Goal: Task Accomplishment & Management: Complete application form

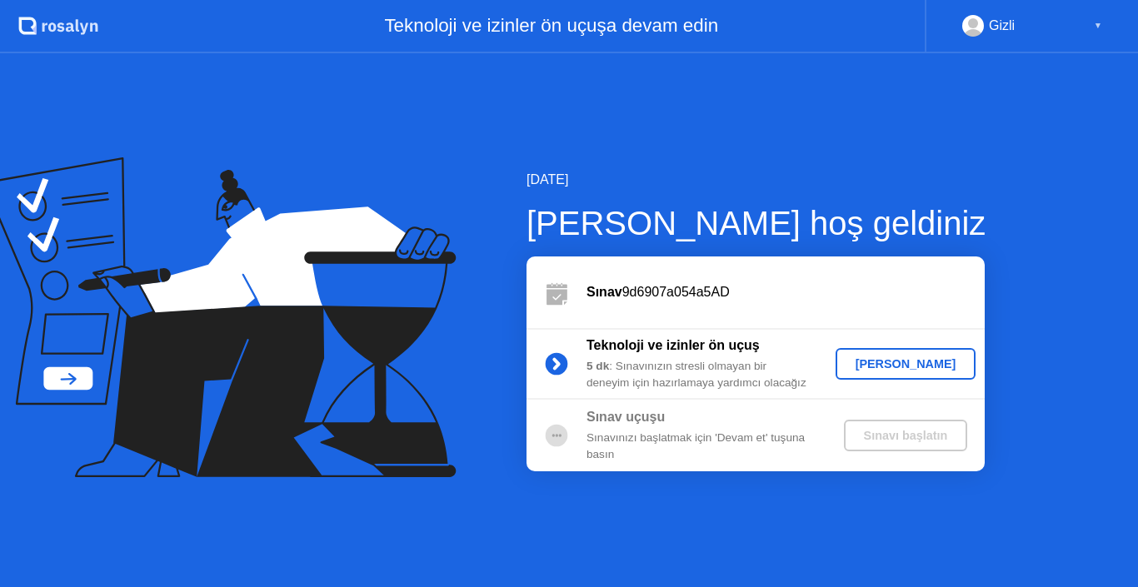
click at [918, 362] on div "[PERSON_NAME]" at bounding box center [905, 363] width 127 height 13
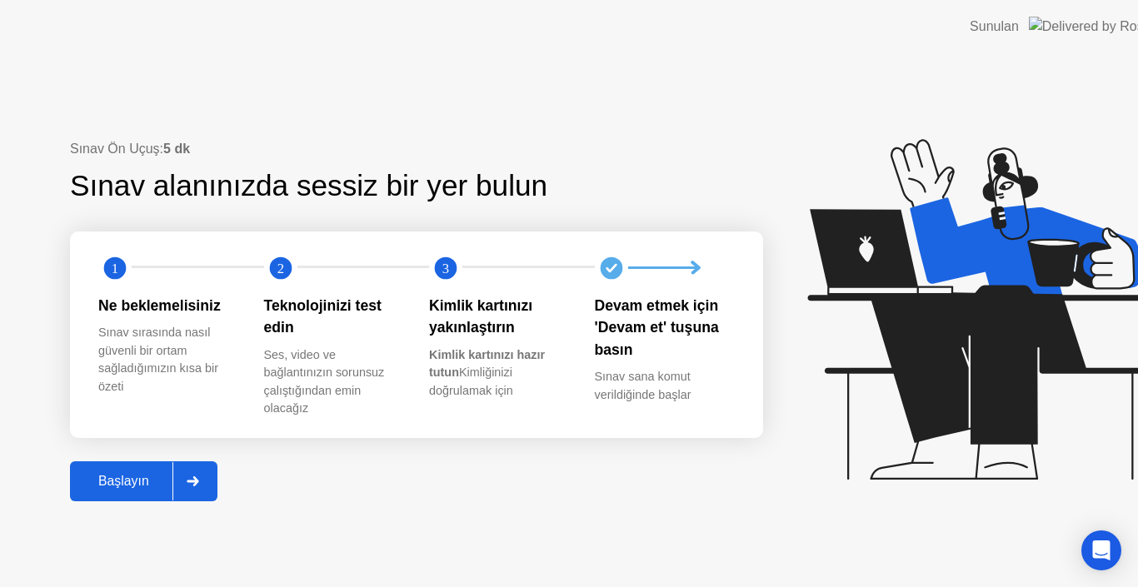
click at [162, 275] on div "1" at bounding box center [181, 268] width 166 height 33
click at [158, 485] on div "Başlayın" at bounding box center [123, 481] width 97 height 15
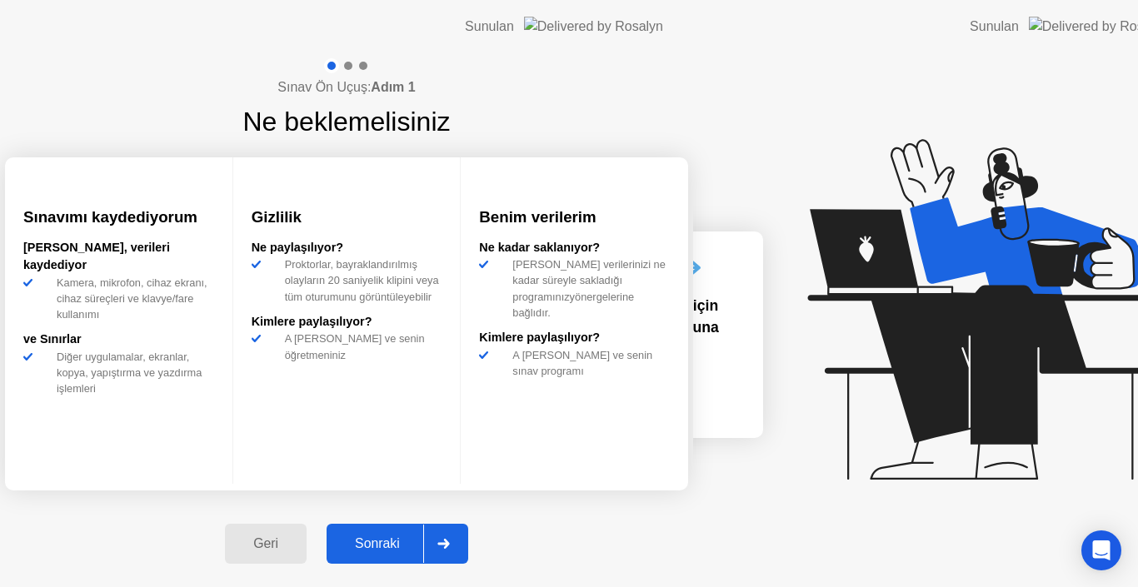
click at [693, 262] on div "Sınav Ön Uçuş: Adım 1 Ne beklemelisiniz Sınavımı kaydediyorum [PERSON_NAME], ve…" at bounding box center [346, 320] width 693 height 534
click at [185, 479] on div "Sınav Ön Uçuş: Adım 1 Ne beklemelisiniz Sınavımı kaydediyorum [PERSON_NAME], ve…" at bounding box center [346, 320] width 693 height 534
click at [140, 467] on div "Sınav Ön Uçuş: Adım 1 Ne beklemelisiniz Sınavımı kaydediyorum [PERSON_NAME], ve…" at bounding box center [346, 320] width 693 height 534
click at [174, 474] on div "Sınav Ön Uçuş: Adım 1 Ne beklemelisiniz Sınavımı kaydediyorum [PERSON_NAME], ve…" at bounding box center [346, 320] width 693 height 534
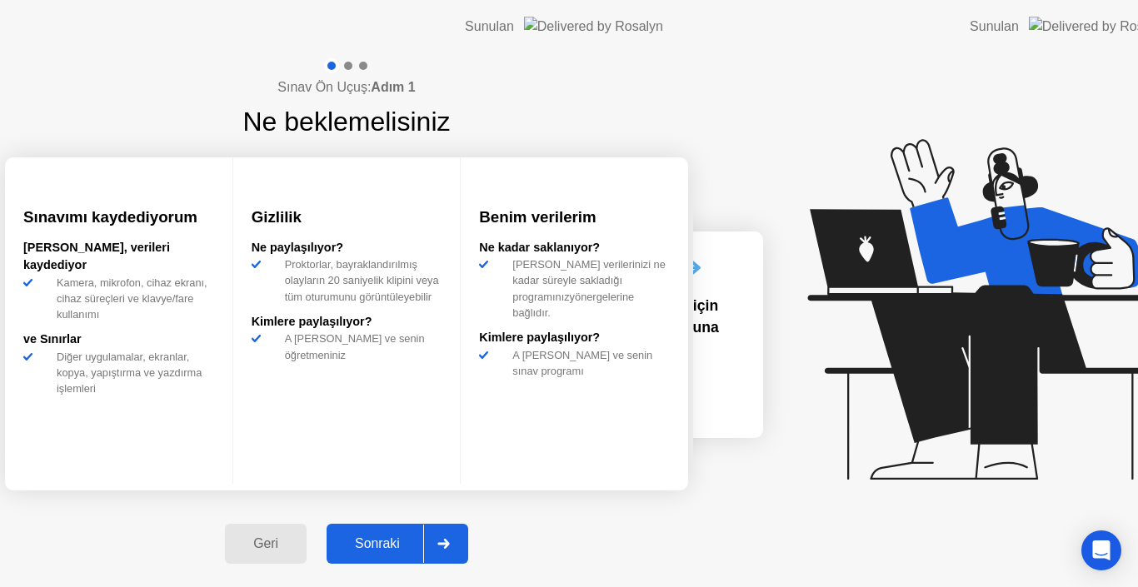
click at [232, 459] on div "Sınavımı kaydediyorum [PERSON_NAME], verileri kaydediyor Kamera, mikrofon, ciha…" at bounding box center [118, 320] width 227 height 326
click at [1137, 586] on div at bounding box center [569, 587] width 1138 height 0
click at [150, 586] on div at bounding box center [569, 587] width 1138 height 0
click at [152, 586] on div at bounding box center [569, 587] width 1138 height 0
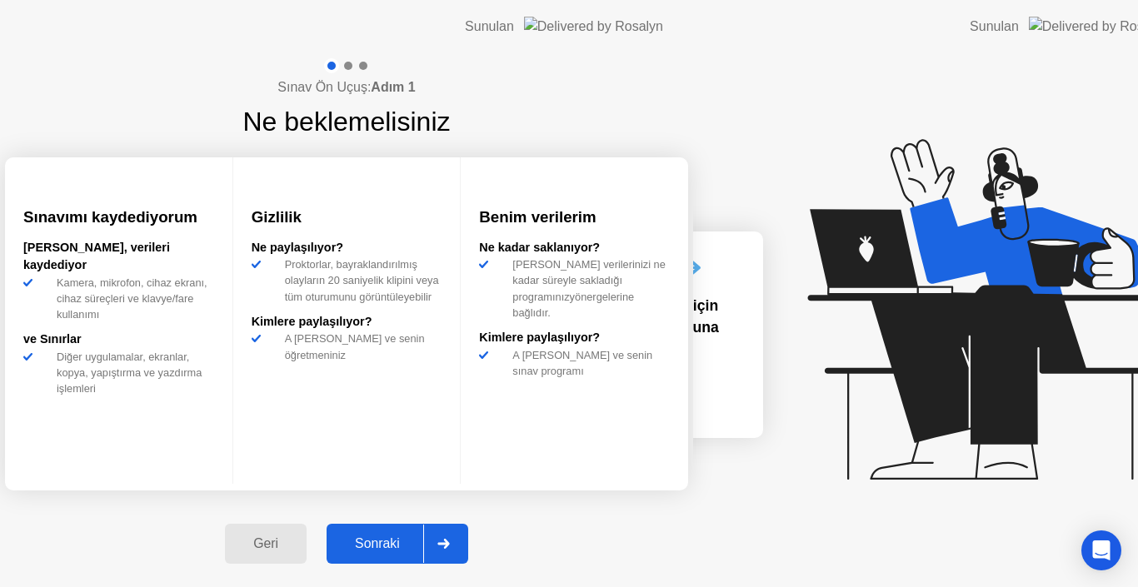
click at [755, 586] on div at bounding box center [569, 587] width 1138 height 0
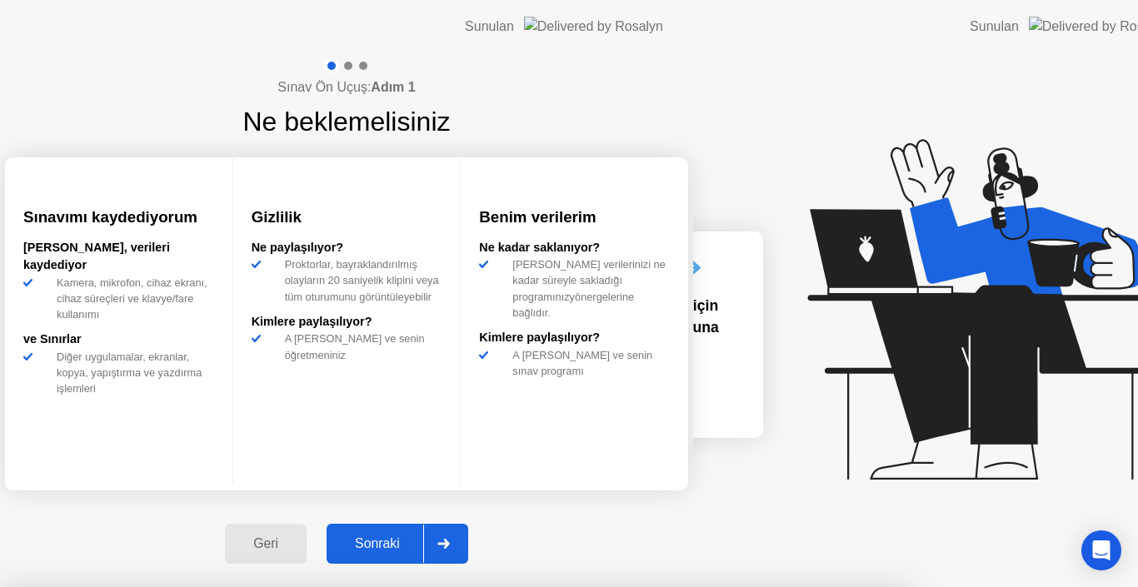
click at [178, 586] on div at bounding box center [569, 587] width 1138 height 0
click at [726, 586] on div at bounding box center [569, 587] width 1138 height 0
click at [159, 586] on div at bounding box center [569, 587] width 1138 height 0
click at [214, 586] on div at bounding box center [569, 587] width 1138 height 0
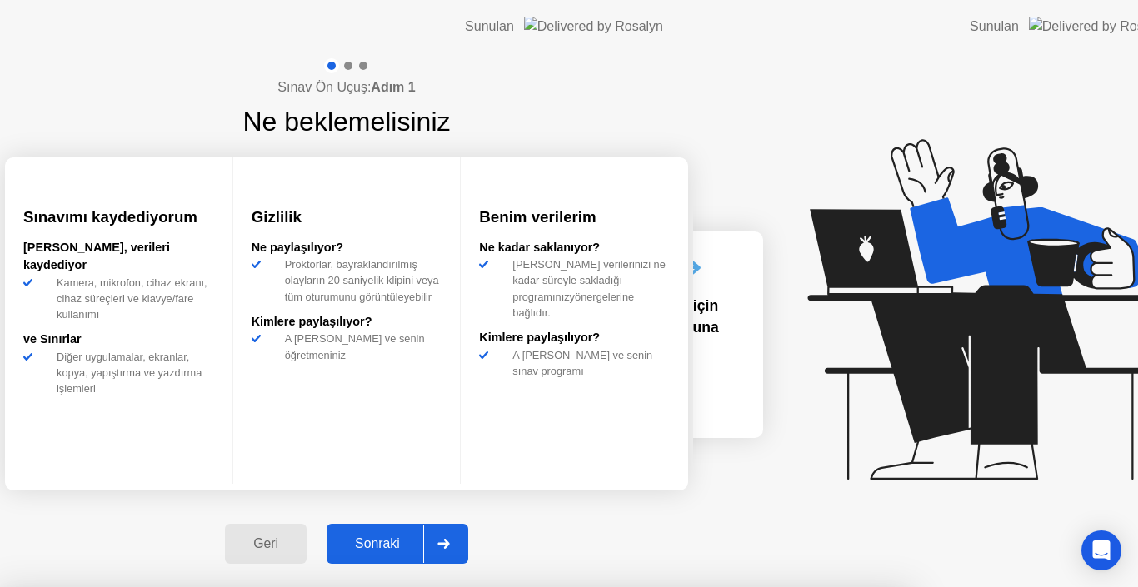
click at [162, 586] on div at bounding box center [569, 587] width 1138 height 0
click at [113, 586] on div at bounding box center [569, 587] width 1138 height 0
drag, startPoint x: 115, startPoint y: 476, endPoint x: 120, endPoint y: 307, distance: 168.3
click at [120, 586] on div at bounding box center [569, 587] width 1138 height 0
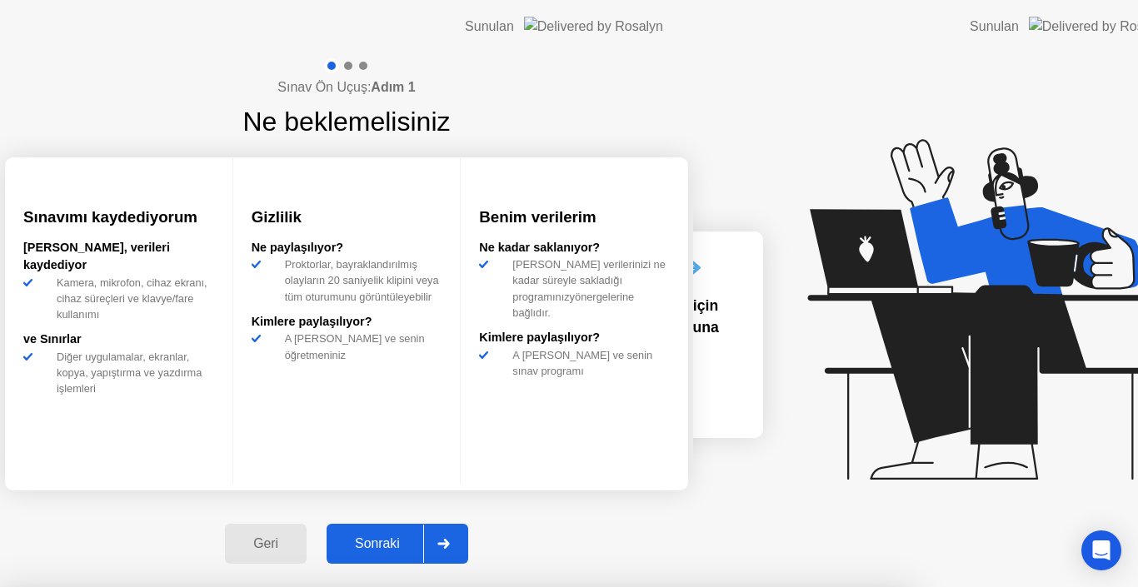
click at [120, 586] on div at bounding box center [569, 587] width 1138 height 0
click at [251, 586] on div at bounding box center [569, 587] width 1138 height 0
click at [207, 586] on div at bounding box center [569, 587] width 1138 height 0
click at [205, 586] on div at bounding box center [569, 587] width 1138 height 0
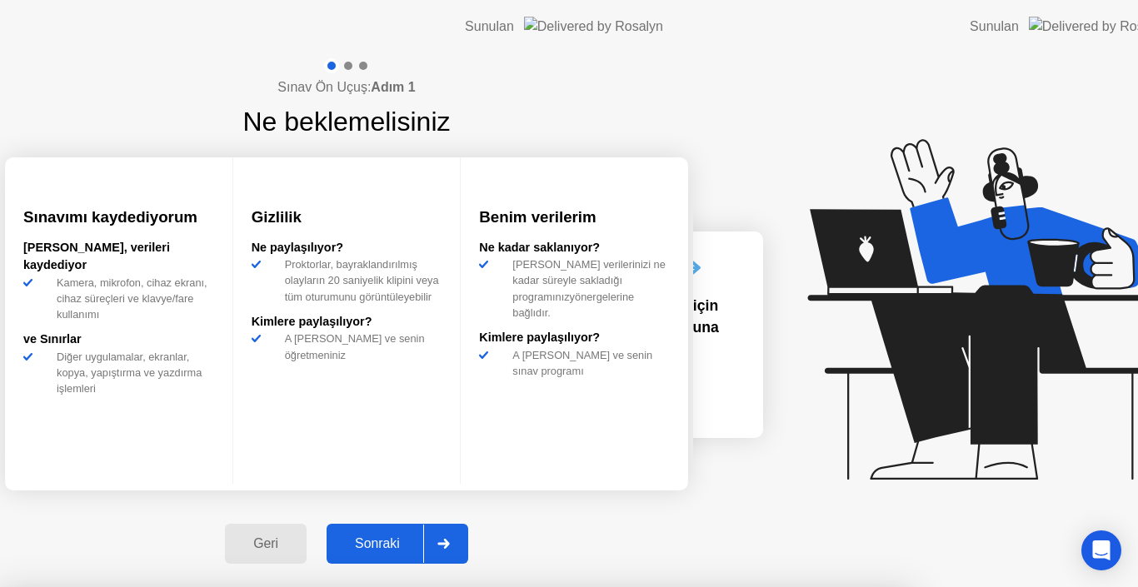
click at [202, 586] on div at bounding box center [569, 587] width 1138 height 0
click at [180, 586] on div at bounding box center [569, 587] width 1138 height 0
drag, startPoint x: 193, startPoint y: 426, endPoint x: 706, endPoint y: -8, distance: 671.9
click at [706, 0] on html "Sunulan Sınav Ön Uçuş: 5 dk Sınav alanınızda sessiz bir yer bulun 1 2 3 Ne bekl…" at bounding box center [569, 293] width 1138 height 587
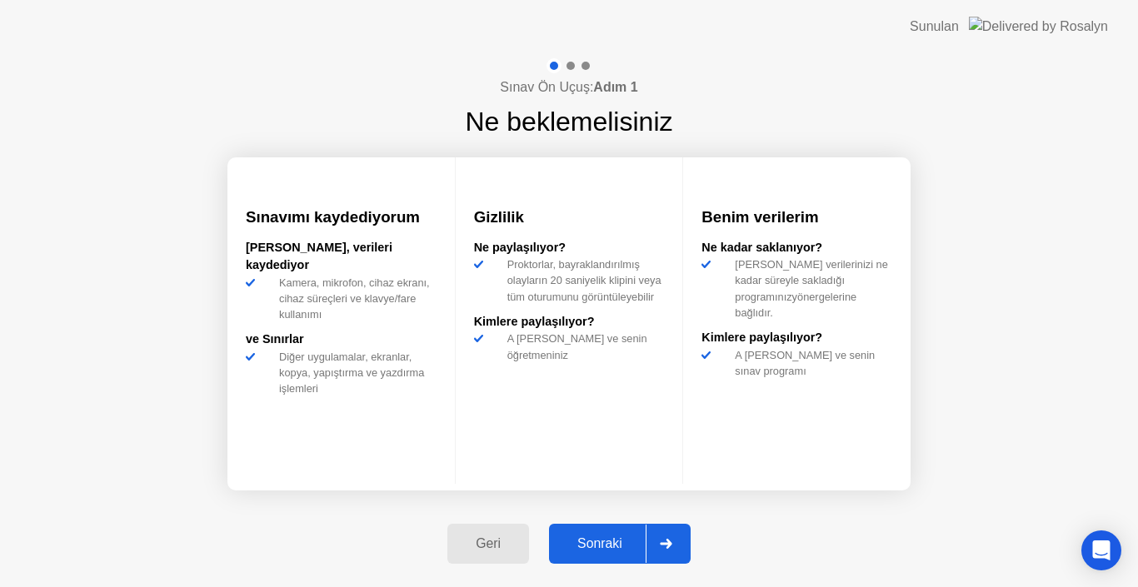
click at [661, 541] on icon at bounding box center [666, 544] width 12 height 10
select select "Available cameras"
select select "Available speakers"
select select "Available microphones"
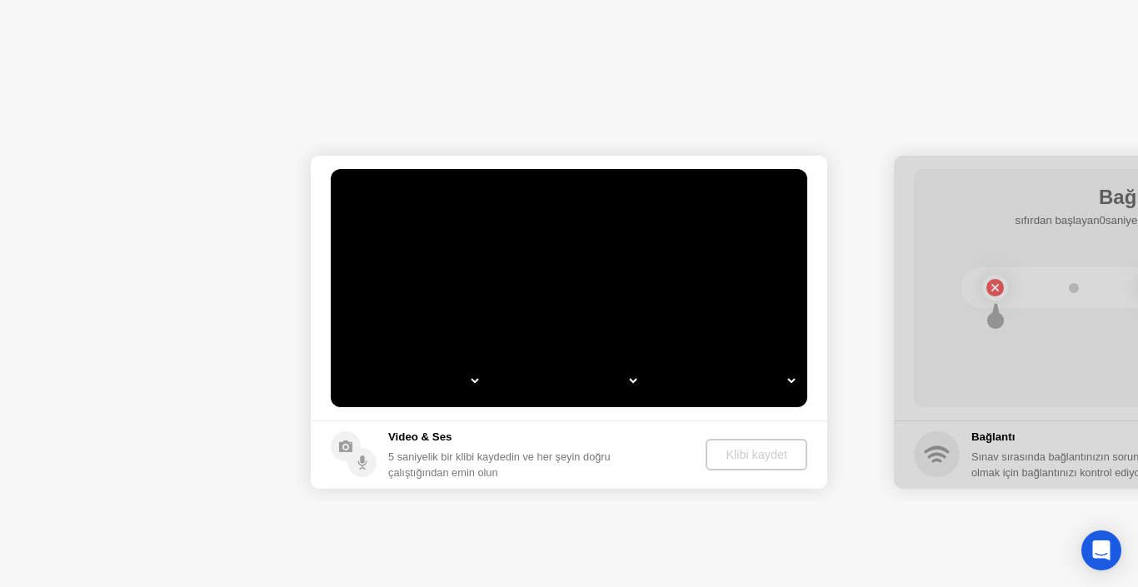
select select "**********"
select select "*******"
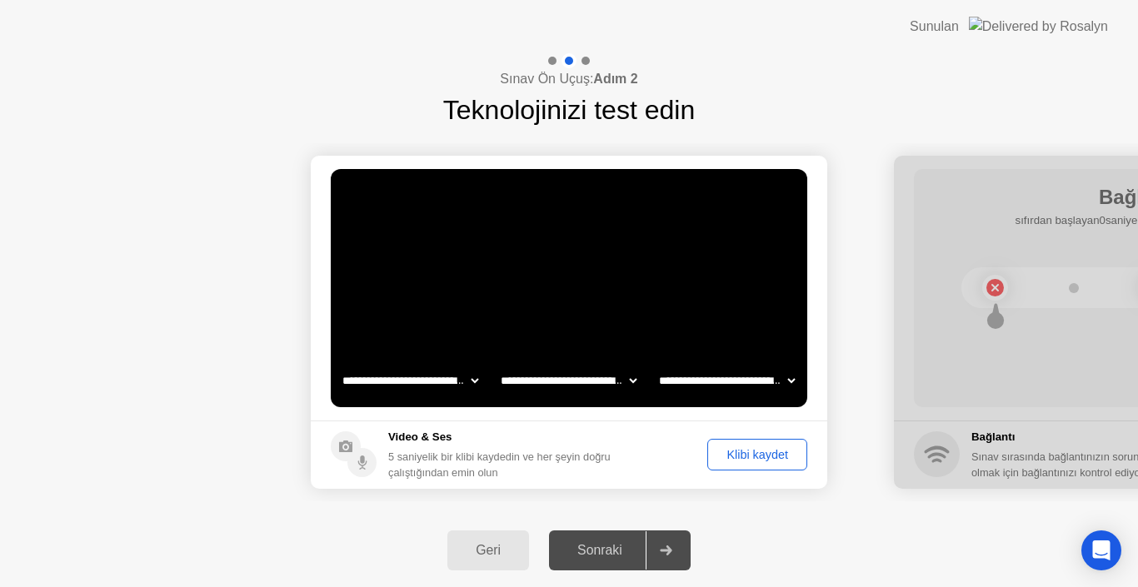
click at [745, 451] on div "Klibi kaydet" at bounding box center [757, 454] width 88 height 13
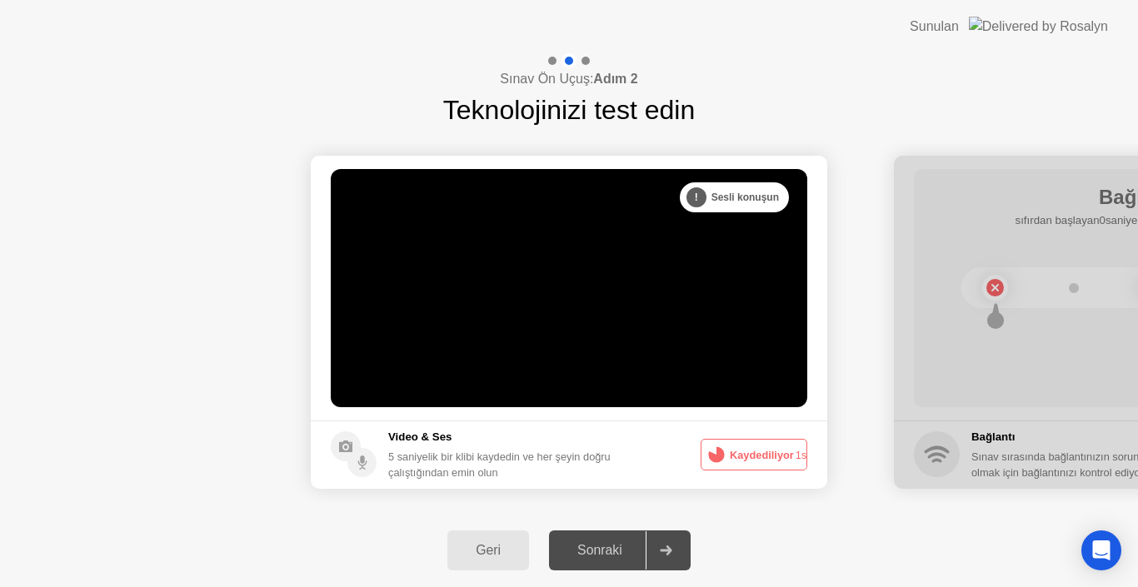
click at [762, 456] on button "Kaydediliyor 1s" at bounding box center [753, 455] width 107 height 32
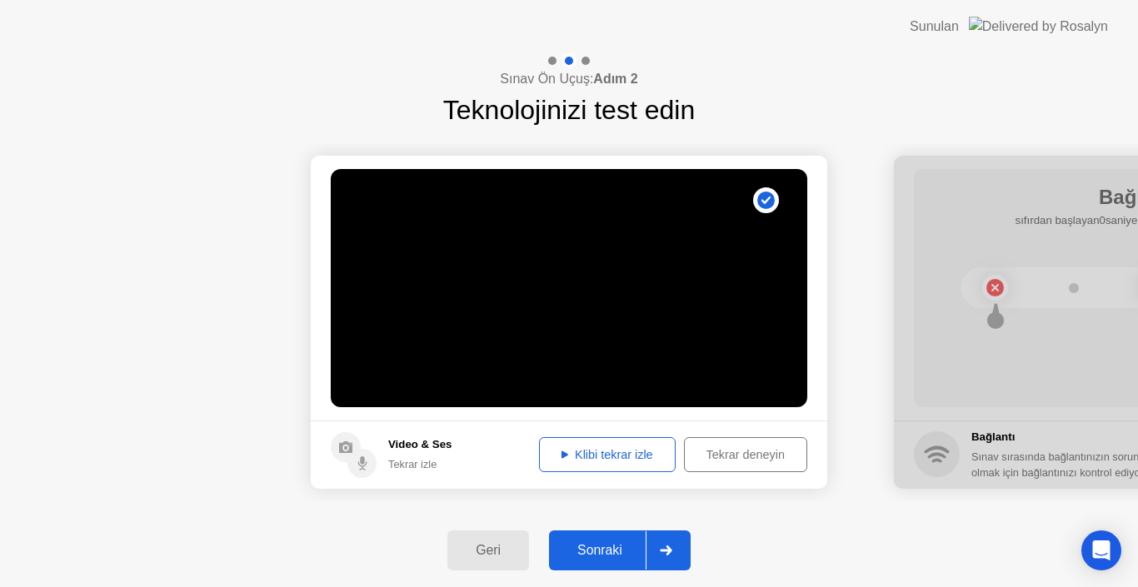
click at [638, 443] on button "Klibi tekrar izle" at bounding box center [607, 454] width 137 height 35
click at [671, 550] on icon at bounding box center [666, 550] width 12 height 10
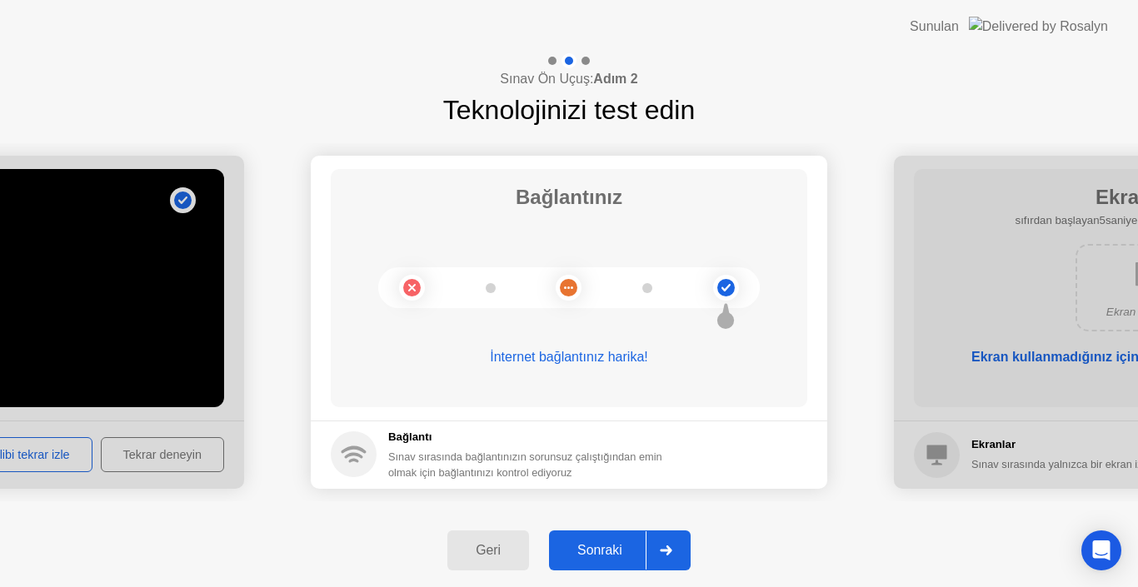
click at [671, 550] on icon at bounding box center [666, 550] width 12 height 10
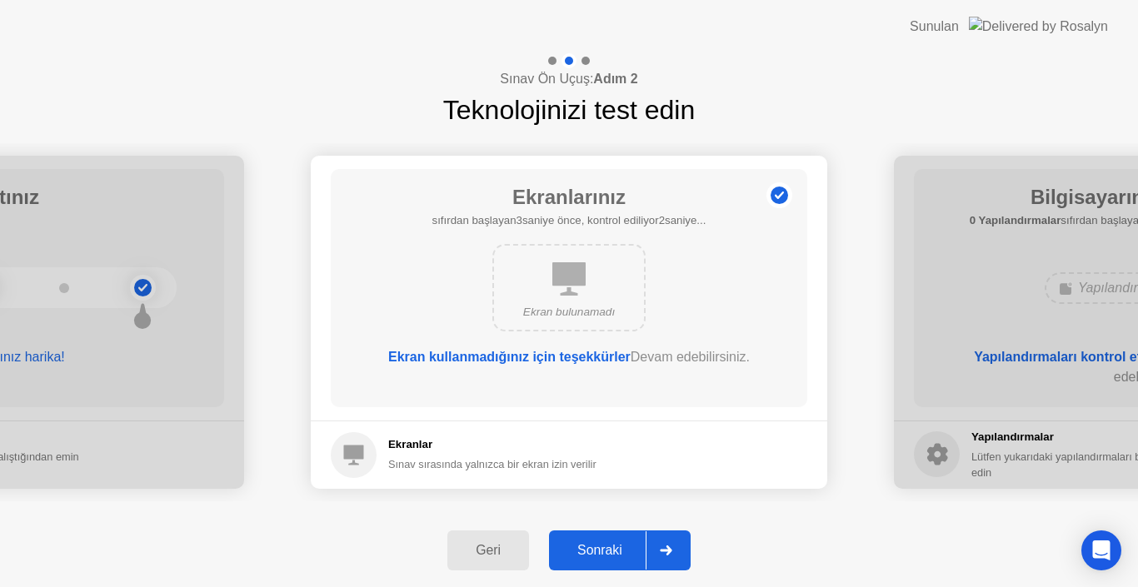
click at [671, 551] on icon at bounding box center [666, 550] width 12 height 10
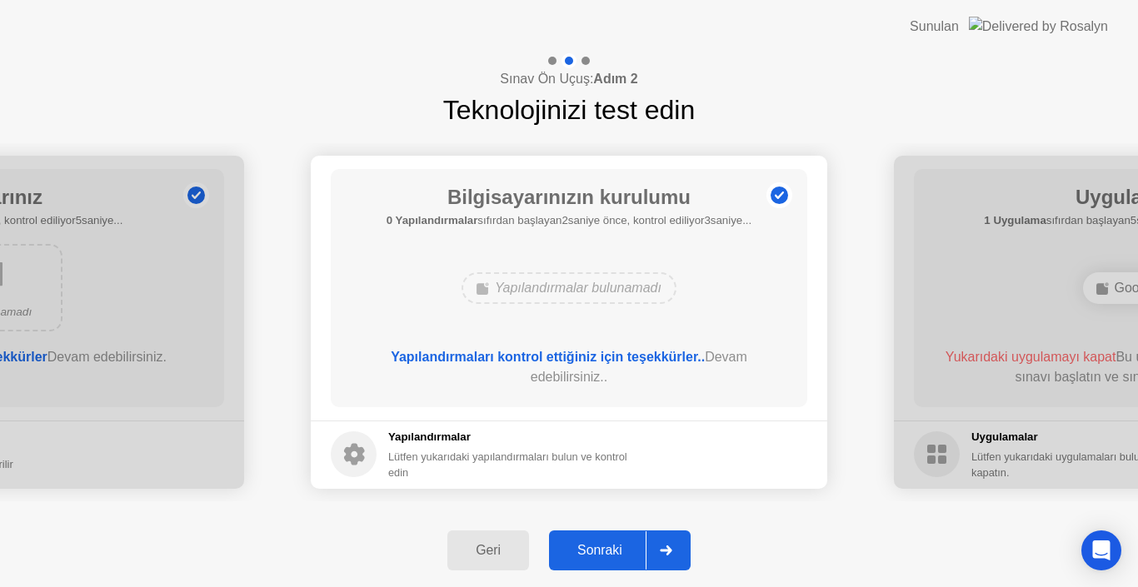
click at [671, 551] on icon at bounding box center [666, 550] width 12 height 10
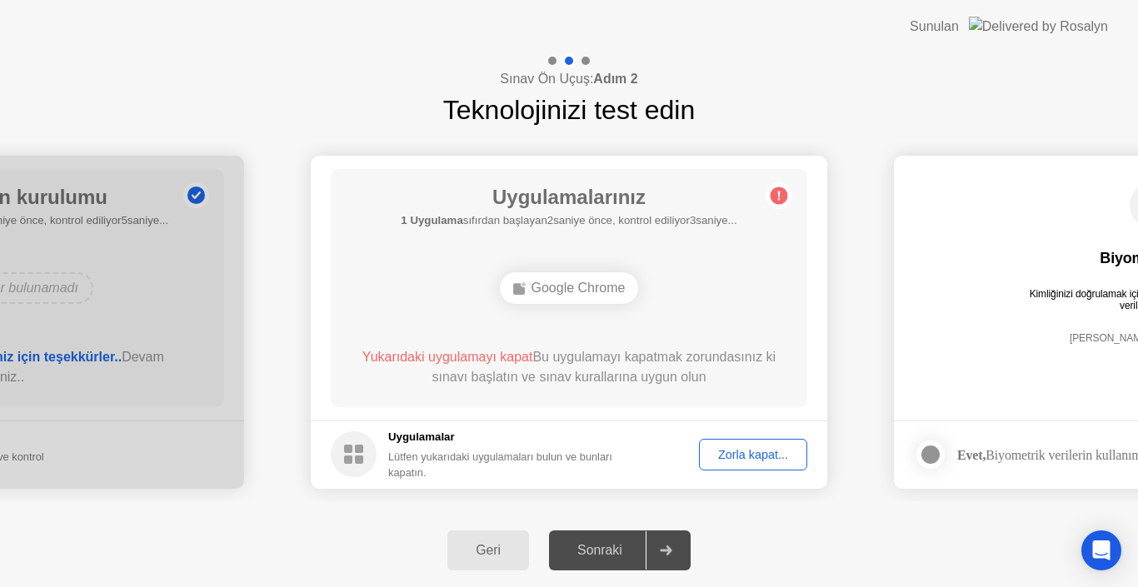
click at [715, 460] on div "Zorla kapat..." at bounding box center [753, 454] width 97 height 13
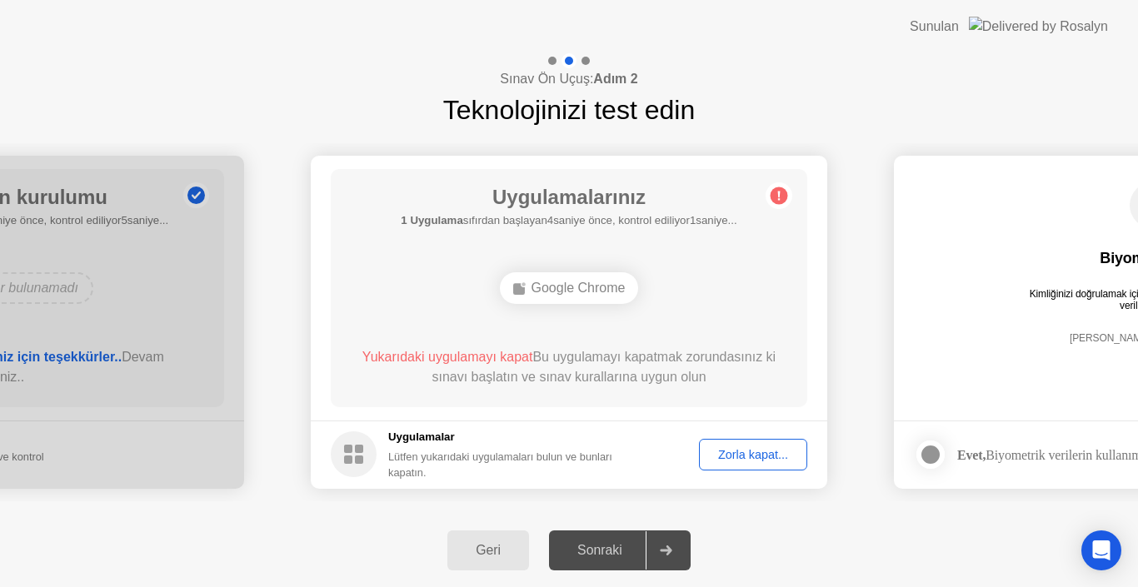
click at [595, 451] on div "Lütfen yukarıdaki uygulamaları bulun ve bunları kapatın." at bounding box center [514, 465] width 252 height 32
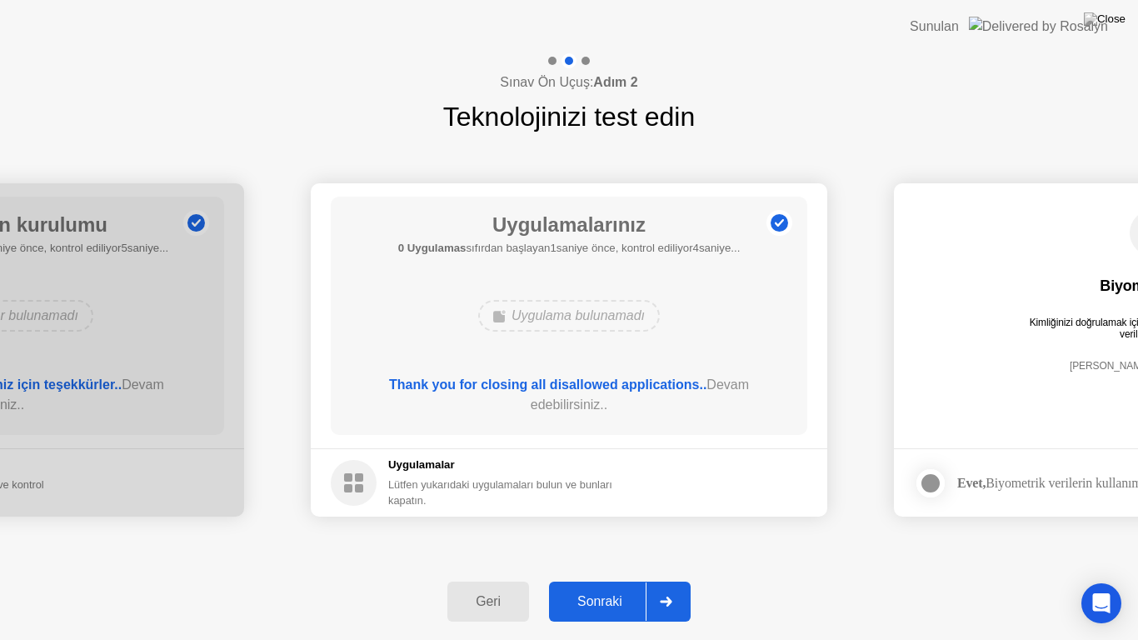
click at [658, 586] on div at bounding box center [665, 601] width 40 height 38
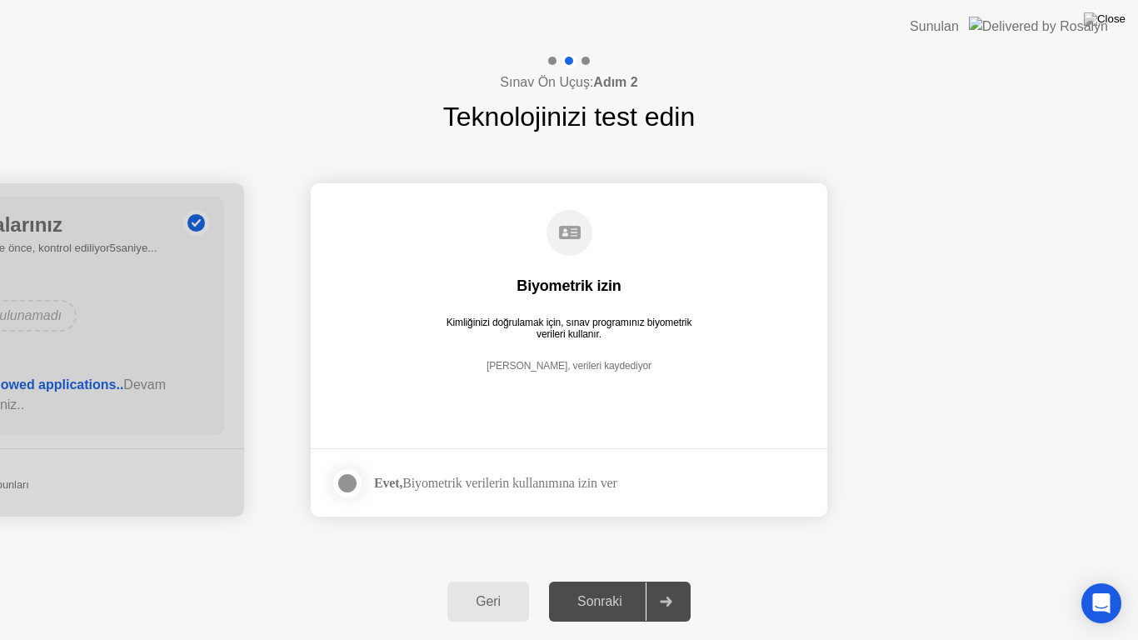
click at [760, 279] on div "Biyometrik izin Kimliğinizi doğrulamak için, sınav programınız biyometrik veril…" at bounding box center [569, 304] width 476 height 214
click at [346, 479] on div at bounding box center [347, 483] width 20 height 20
click at [660, 586] on div at bounding box center [665, 601] width 40 height 38
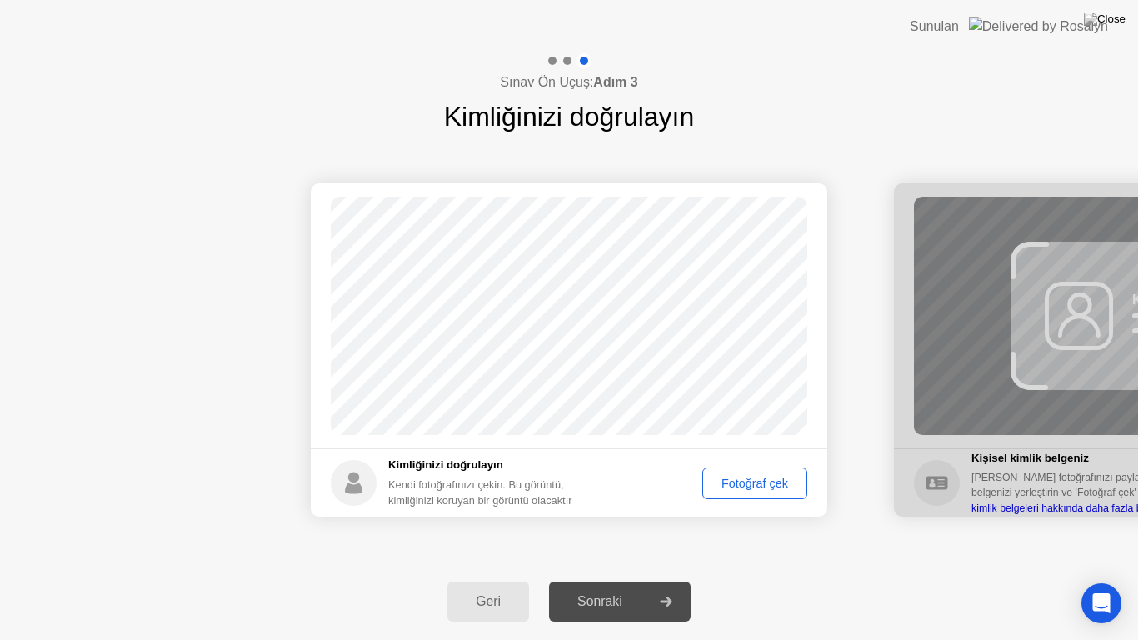
click at [763, 486] on div "Fotoğraf çek" at bounding box center [754, 482] width 93 height 13
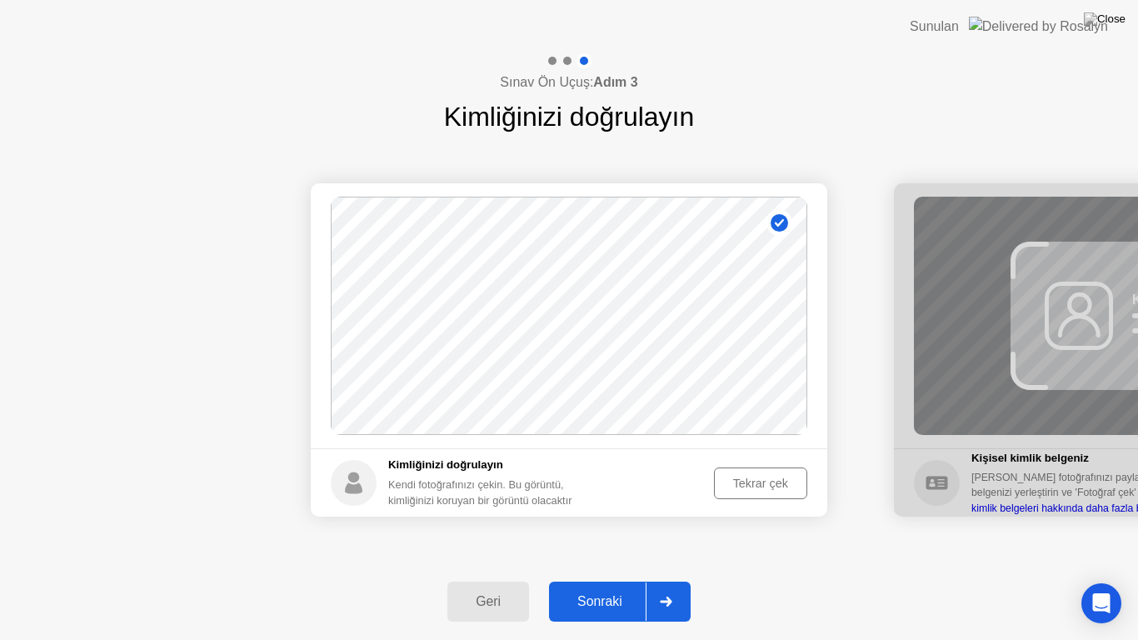
click at [648, 586] on div at bounding box center [665, 601] width 40 height 38
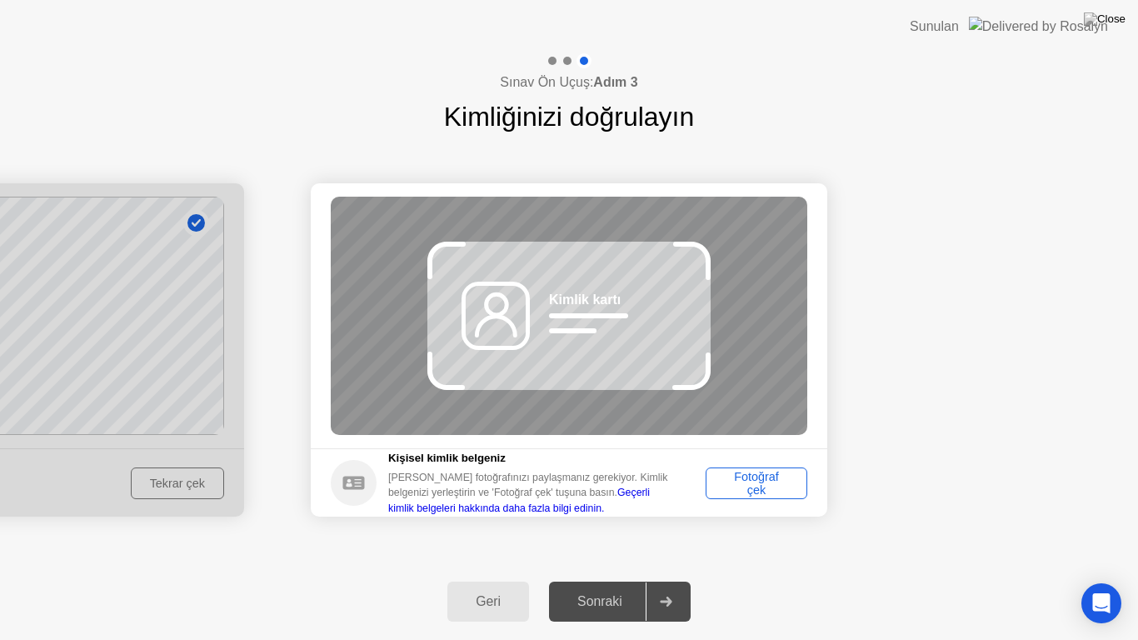
click at [726, 494] on div "Fotoğraf çek" at bounding box center [756, 483] width 90 height 27
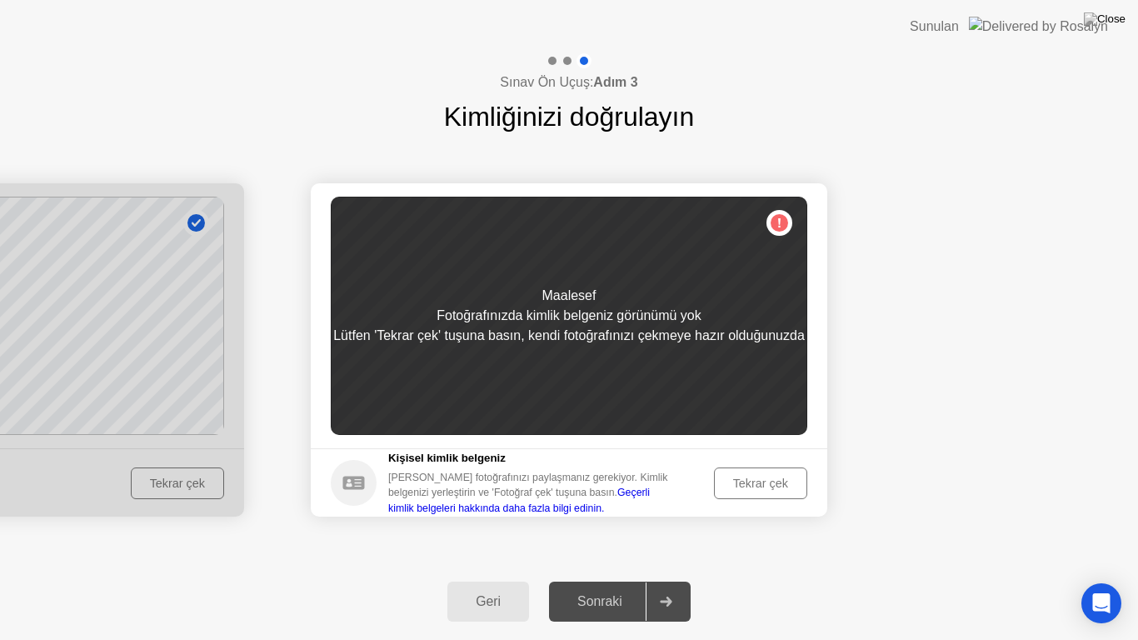
click at [726, 492] on button "Tekrar çek" at bounding box center [760, 483] width 93 height 32
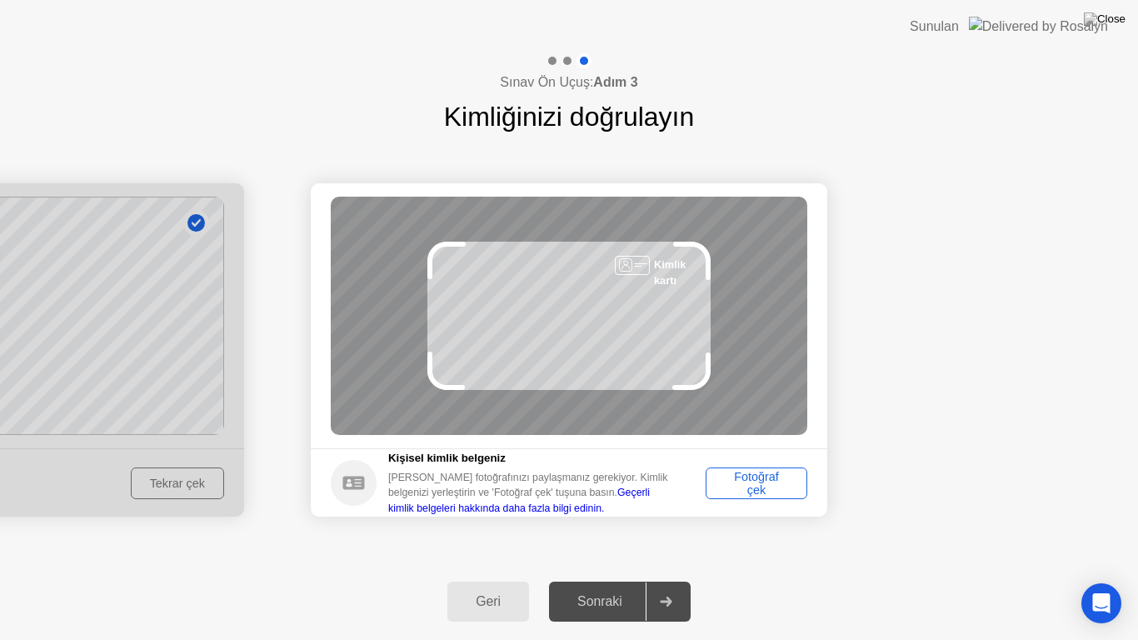
click at [658, 586] on div at bounding box center [665, 601] width 40 height 38
click at [1111, 13] on img at bounding box center [1104, 18] width 42 height 13
